Goal: Navigation & Orientation: Understand site structure

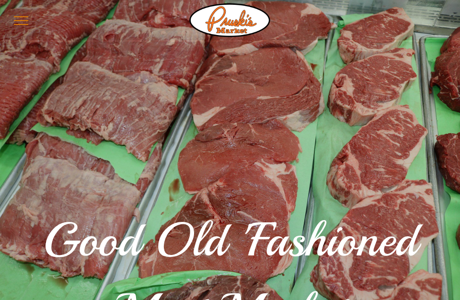
click at [19, 18] on button "menu" at bounding box center [21, 20] width 25 height 25
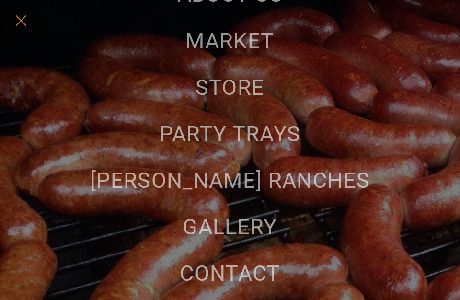
scroll to position [154, 0]
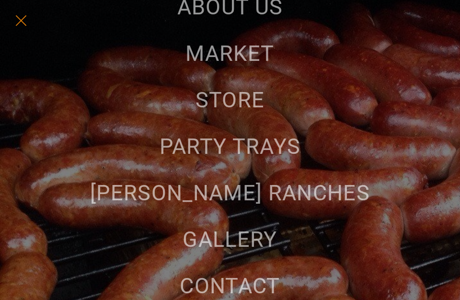
click at [236, 51] on span "MARKET" at bounding box center [229, 53] width 89 height 25
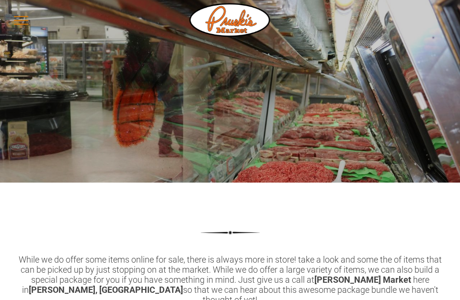
scroll to position [330, 0]
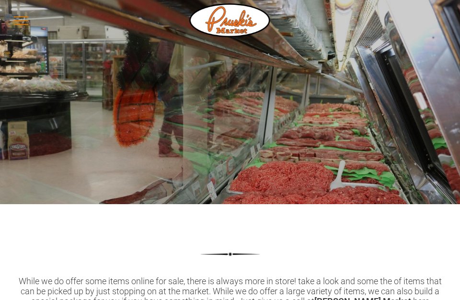
click at [20, 19] on button "menu" at bounding box center [21, 20] width 25 height 25
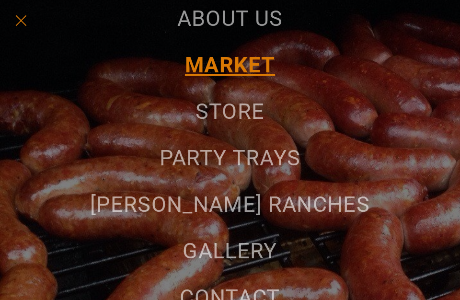
scroll to position [145, 0]
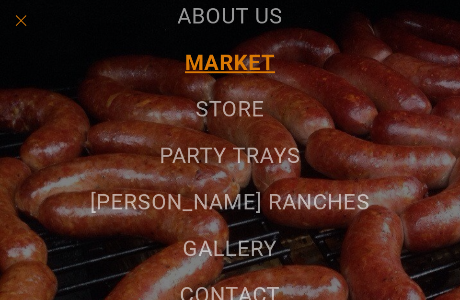
click at [264, 201] on span "[PERSON_NAME] RANCHES" at bounding box center [230, 201] width 280 height 25
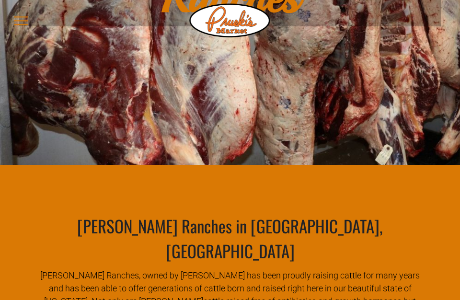
scroll to position [269, 0]
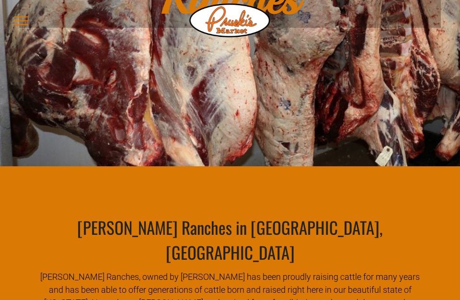
click at [18, 19] on button "menu" at bounding box center [21, 20] width 25 height 25
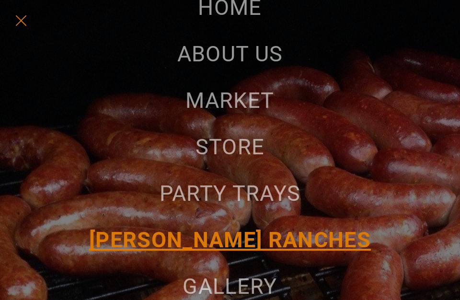
scroll to position [108, 0]
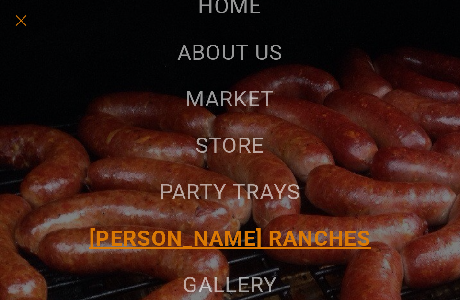
click at [272, 193] on span "PARTY TRAYS" at bounding box center [229, 191] width 141 height 25
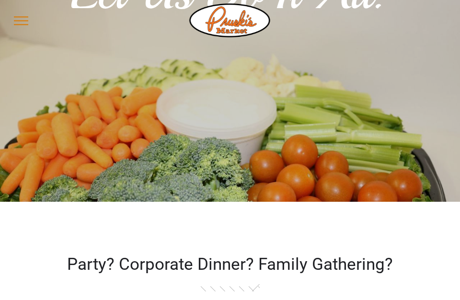
scroll to position [269, 0]
click at [26, 21] on button "menu" at bounding box center [21, 20] width 25 height 25
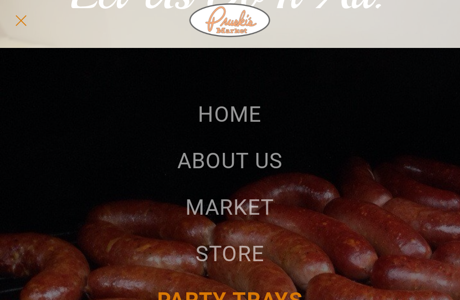
scroll to position [0, 0]
